Goal: Task Accomplishment & Management: Use online tool/utility

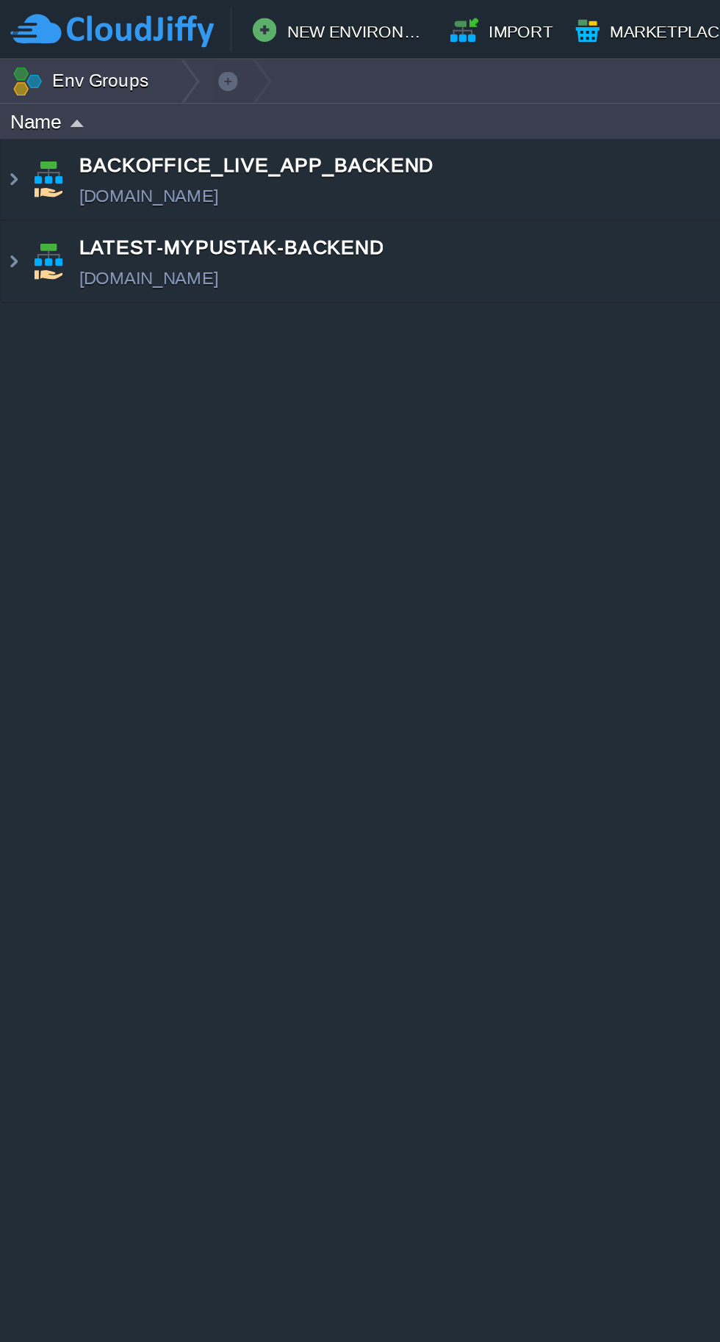
click at [11, 134] on img at bounding box center [7, 129] width 12 height 40
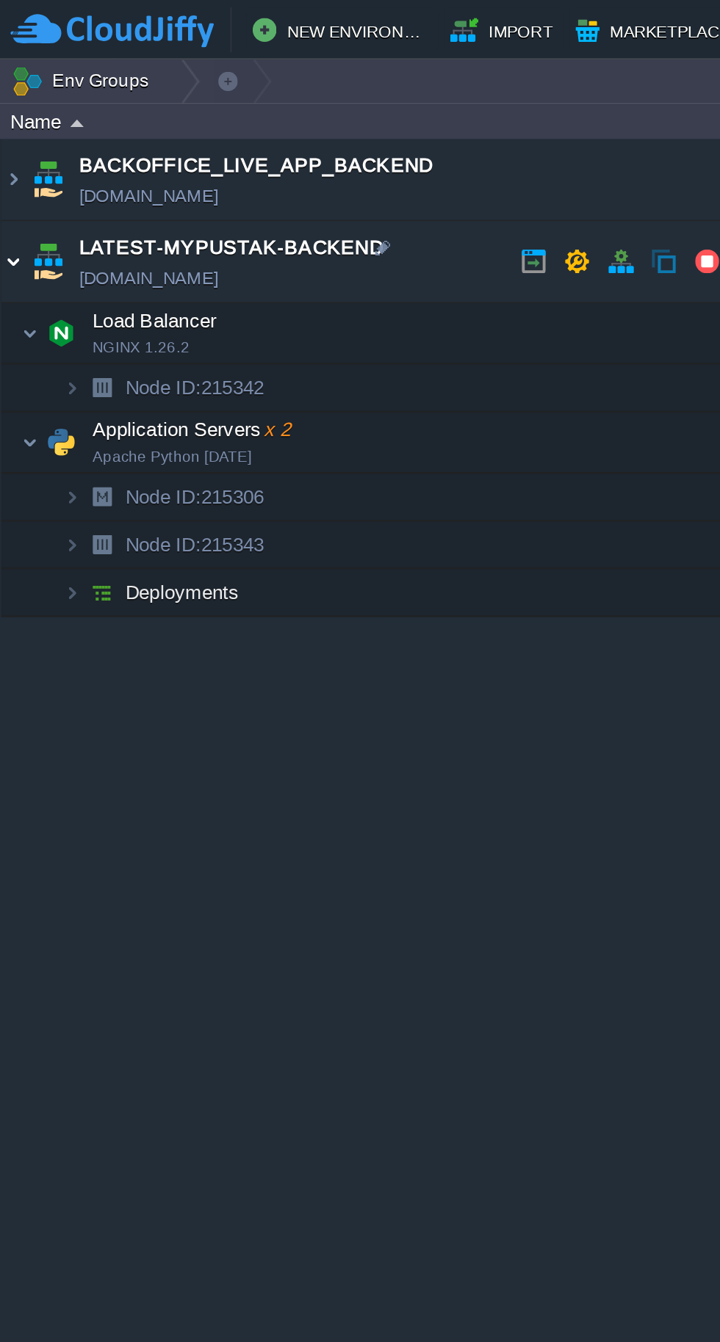
click at [21, 217] on img at bounding box center [30, 217] width 21 height 29
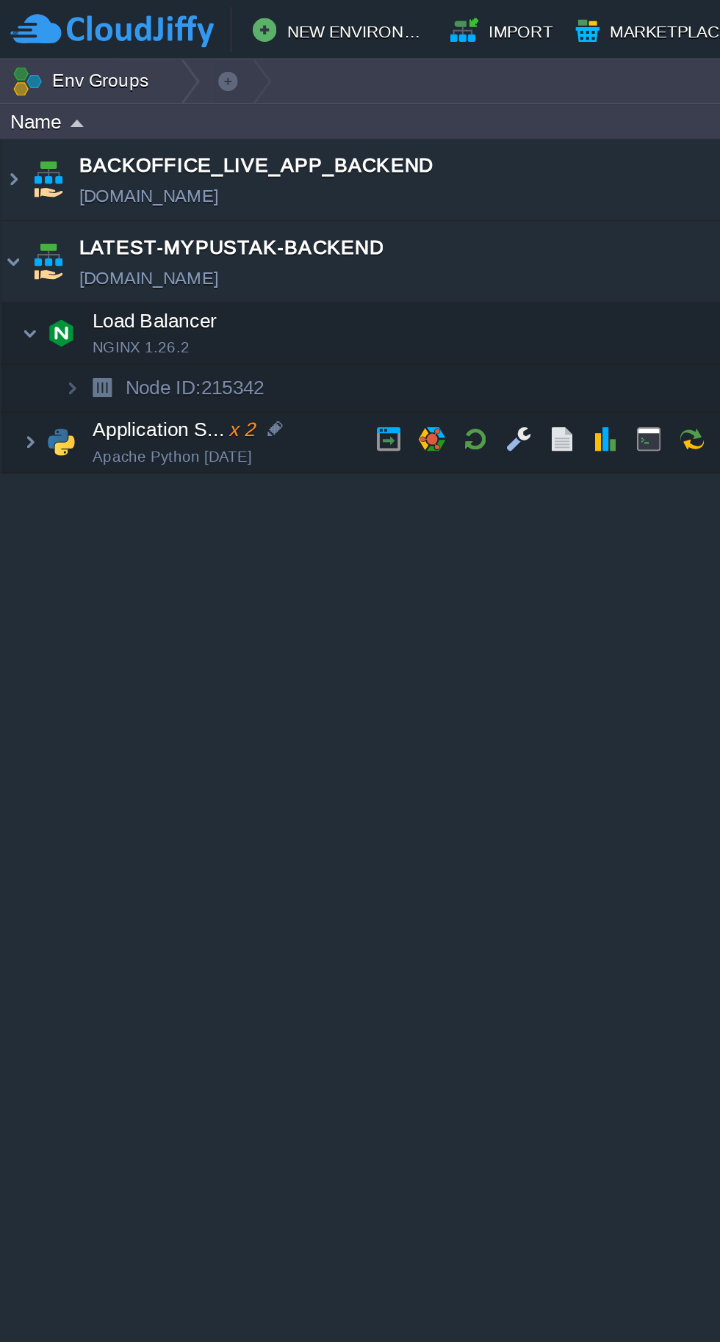
click at [231, 217] on button "button" at bounding box center [233, 215] width 13 height 13
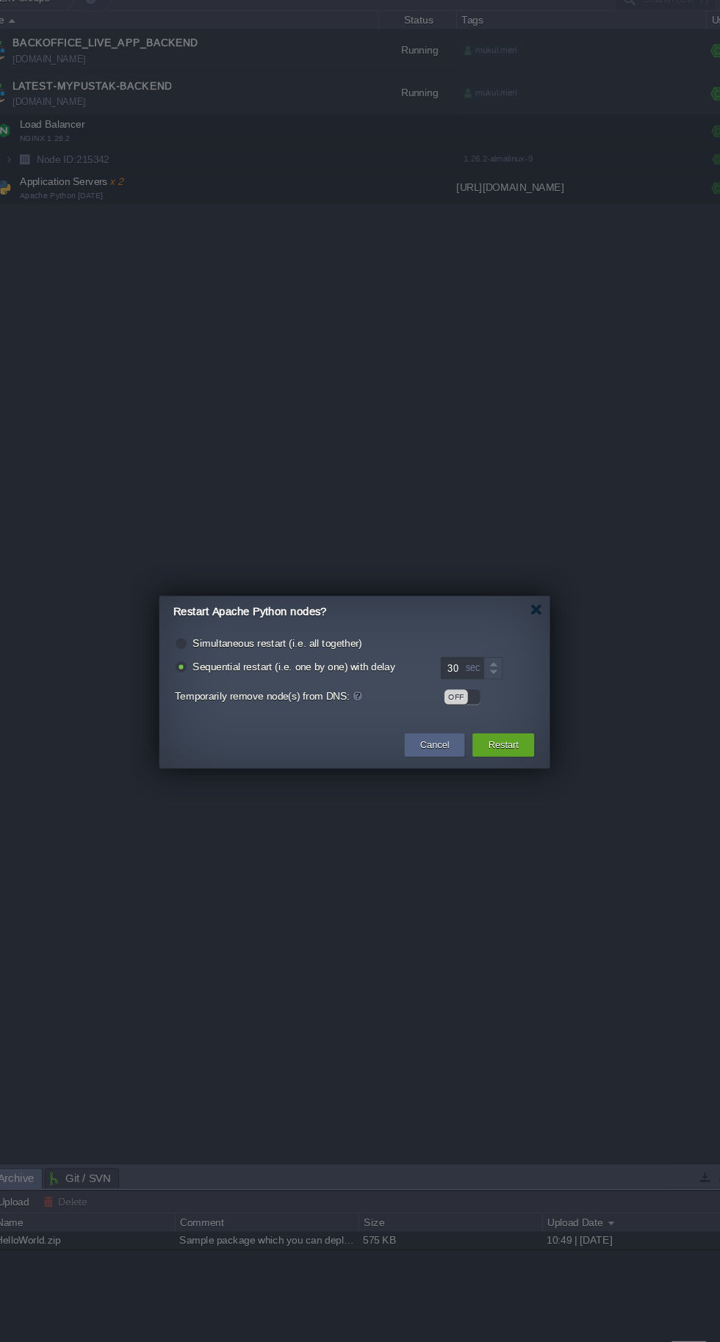
click at [289, 646] on label "Simultaneous restart (i.e. all together)" at bounding box center [287, 645] width 159 height 11
click at [200, 646] on input "radio" at bounding box center [196, 648] width 10 height 10
radio input "true"
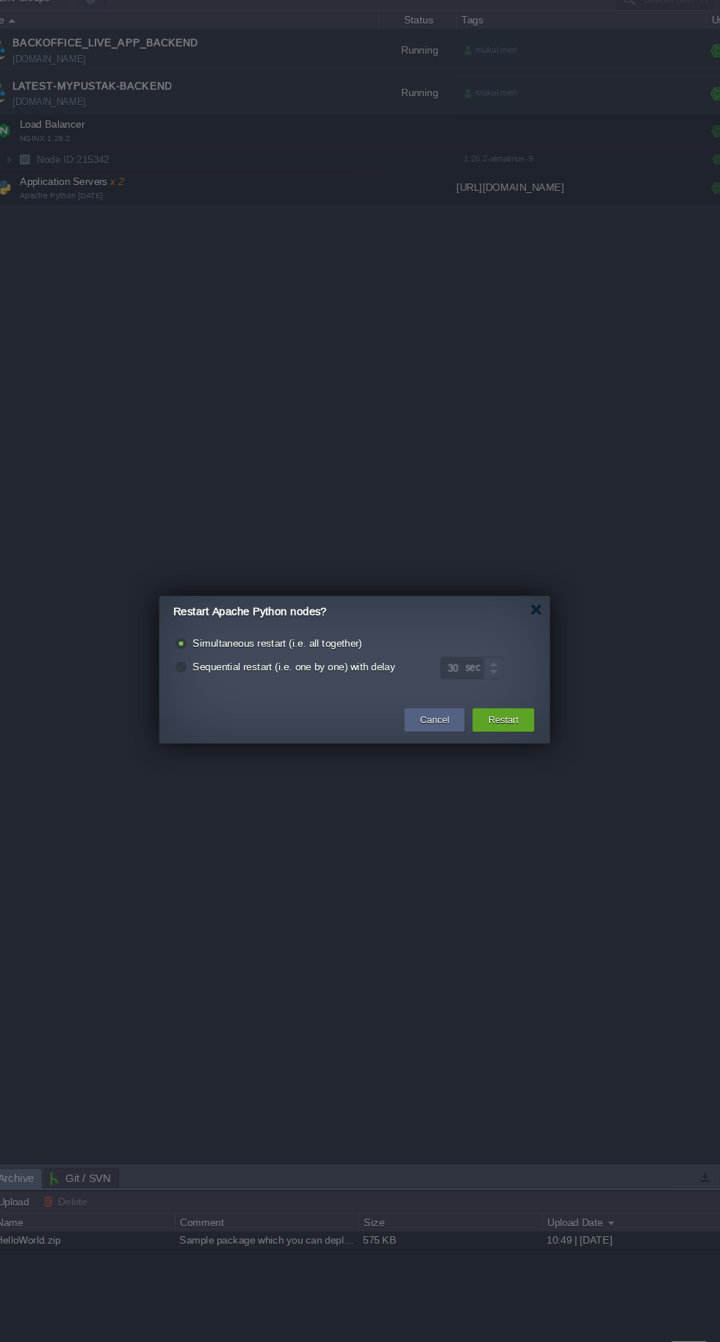
click at [507, 737] on div "Cancel Restart" at bounding box center [359, 719] width 367 height 43
click at [506, 717] on button "Restart" at bounding box center [499, 718] width 29 height 15
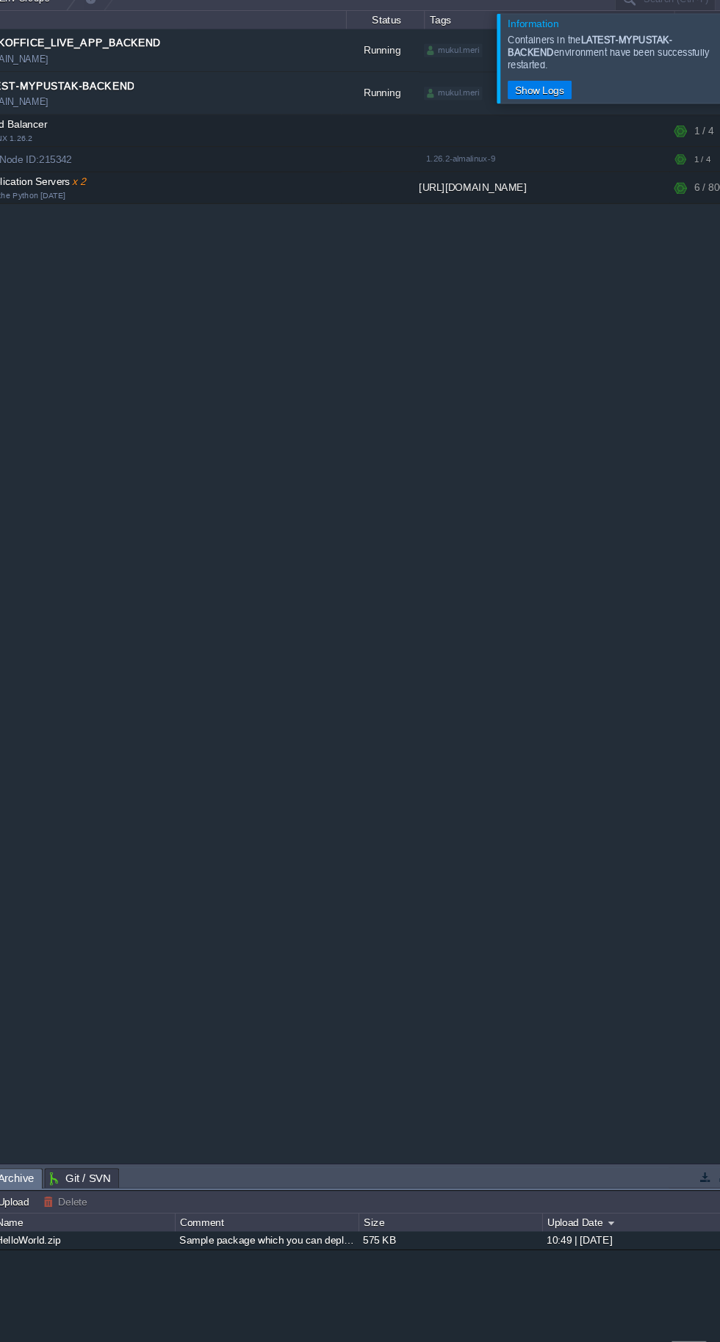
scroll to position [0, 35]
click at [687, 1187] on div "Upload Date" at bounding box center [623, 1190] width 171 height 17
